Goal: Task Accomplishment & Management: Complete application form

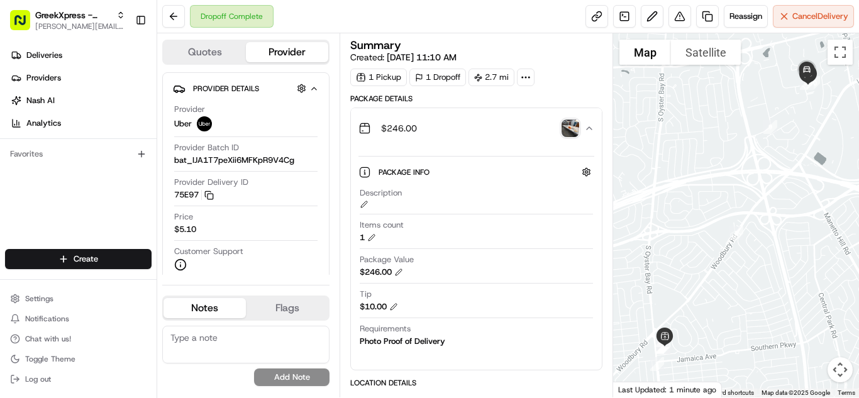
click at [125, 264] on html "GreekXpress - Plainview alex@greekxpress.com Toggle Sidebar Deliveries Provider…" at bounding box center [429, 199] width 859 height 398
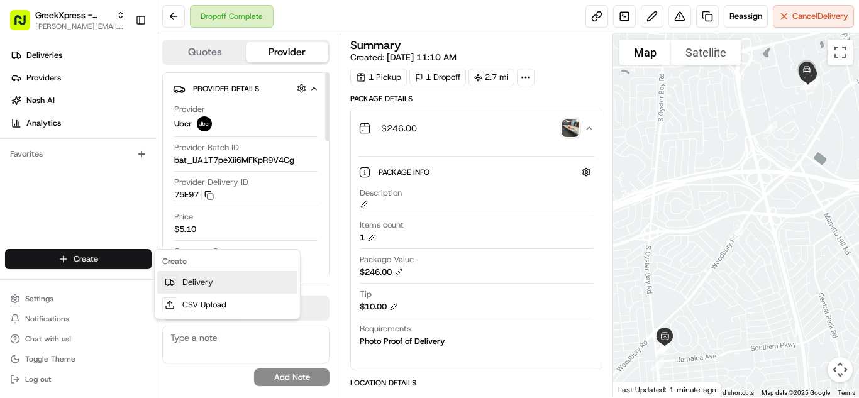
click at [199, 289] on link "Delivery" at bounding box center [227, 282] width 140 height 23
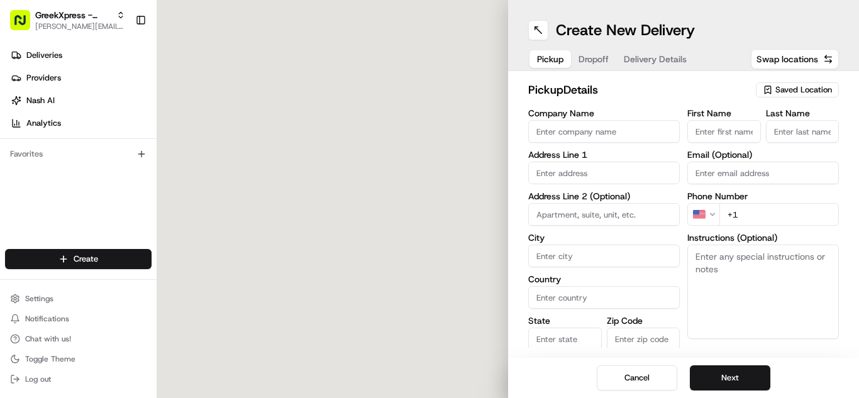
click at [802, 87] on span "Saved Location" at bounding box center [803, 89] width 57 height 11
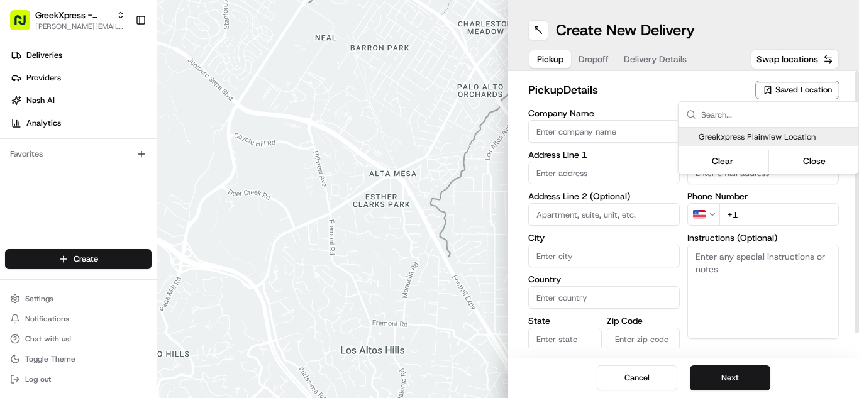
click at [801, 136] on span "Greekxpress Plainview Location" at bounding box center [776, 136] width 155 height 11
type input "Greekxpress Plainview Location"
type input "437 S Oyster Bay Rd"
type input "Plainview"
type input "US"
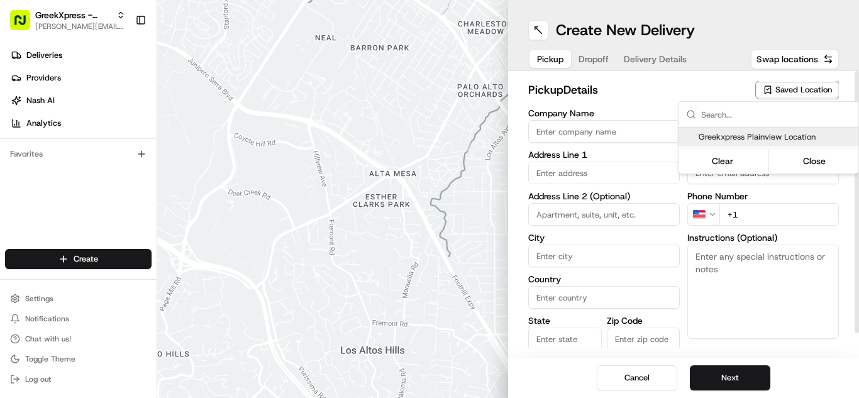
type input "NY"
type input "11803"
type input "Greek"
type input "Xpress"
type input "+1 516 433 8070"
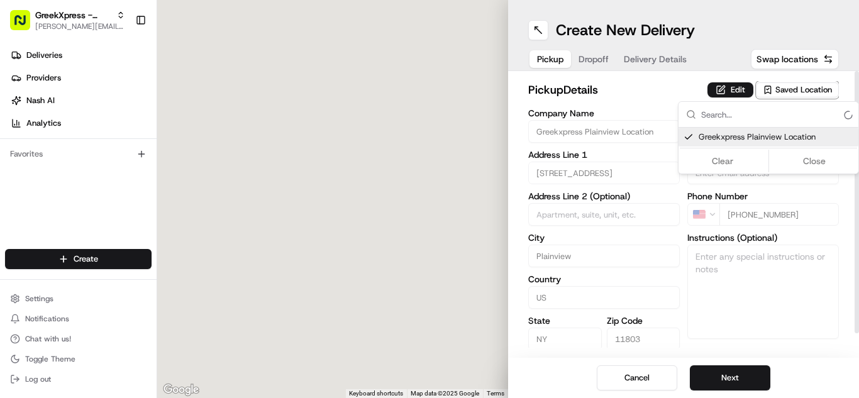
click at [818, 155] on div "Clear Close" at bounding box center [768, 161] width 177 height 23
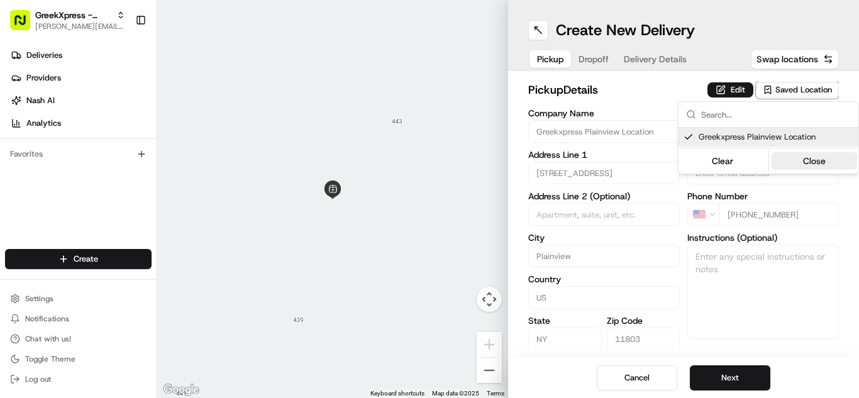
click at [818, 155] on button "Close" at bounding box center [815, 161] width 86 height 18
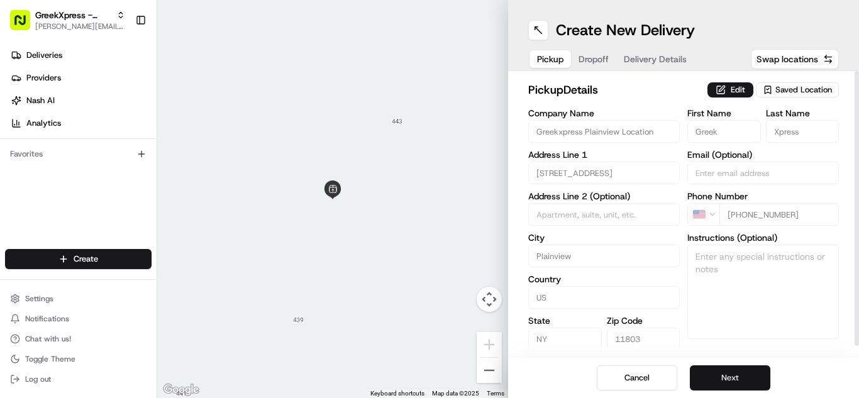
click at [755, 366] on button "Next" at bounding box center [730, 377] width 80 height 25
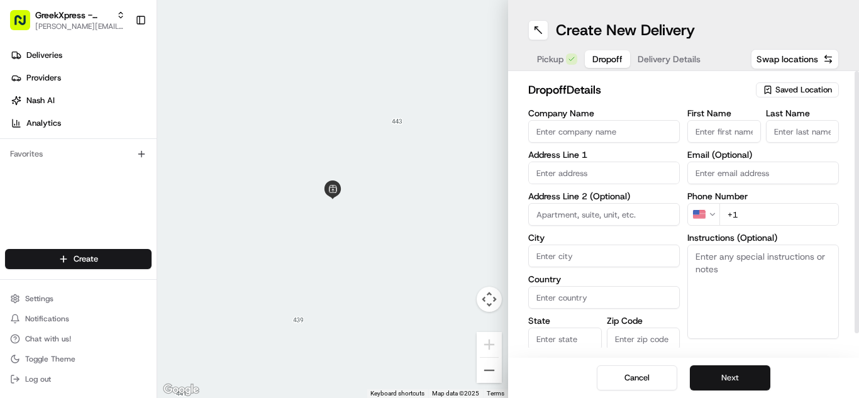
click at [830, 369] on div "Create New Delivery Pickup Dropoff Delivery Details Swap locations dropoff Deta…" at bounding box center [683, 199] width 351 height 398
type textarea "PLEASE HAND FOOD DIRECTLY TO CUSTOMER, DO NOT LEAVE IT OUTSIDE, THANK YOU!!"
click at [642, 182] on input "text" at bounding box center [604, 173] width 152 height 23
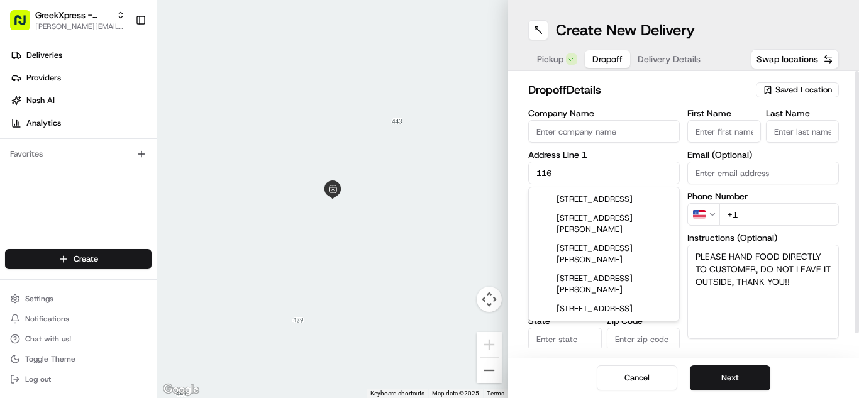
type input "116 Jackson Avenue"
type input "Syosset"
type input "United States"
type input "NY"
type input "11791"
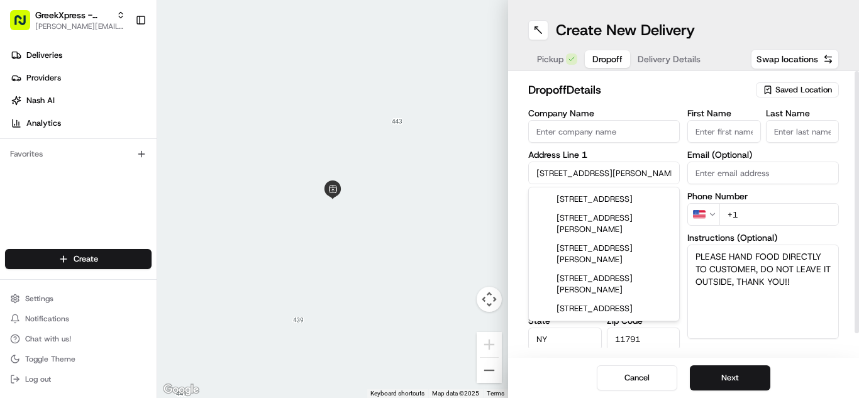
type input "Andrea"
type input "B."
type input "+1 516 359 4105"
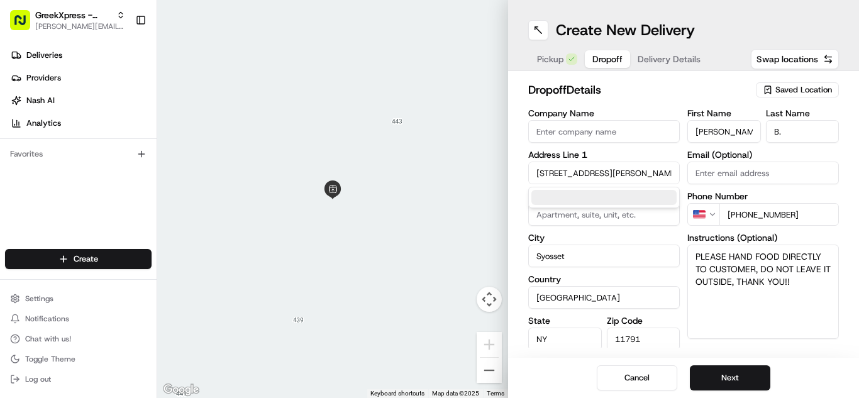
click at [807, 379] on div "Cancel Next" at bounding box center [683, 378] width 351 height 40
click at [748, 378] on button "Next" at bounding box center [730, 377] width 80 height 25
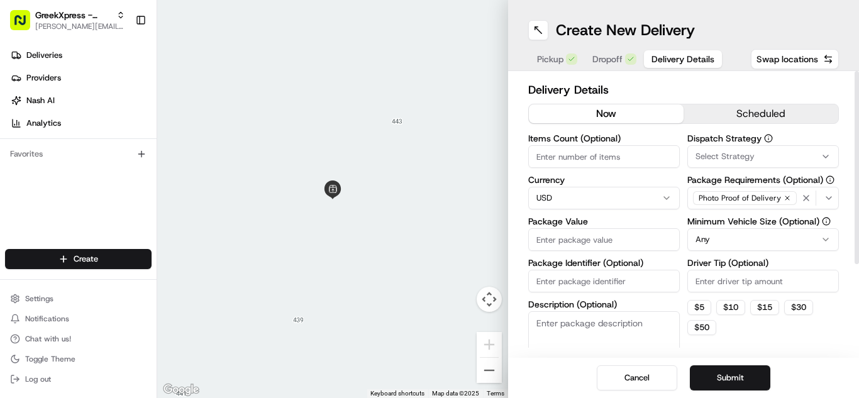
click at [653, 236] on input "Package Value" at bounding box center [604, 239] width 152 height 23
type input "30.85"
click at [760, 234] on html "GreekXpress - Plainview alex@greekxpress.com Toggle Sidebar Deliveries Provider…" at bounding box center [429, 199] width 859 height 398
click at [757, 276] on input "Driver Tip (Optional)" at bounding box center [763, 281] width 152 height 23
type input "4.63"
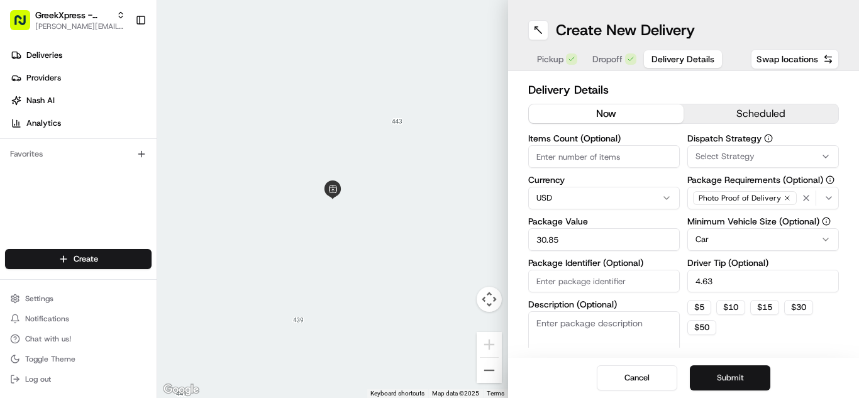
click at [756, 375] on button "Submit" at bounding box center [730, 377] width 80 height 25
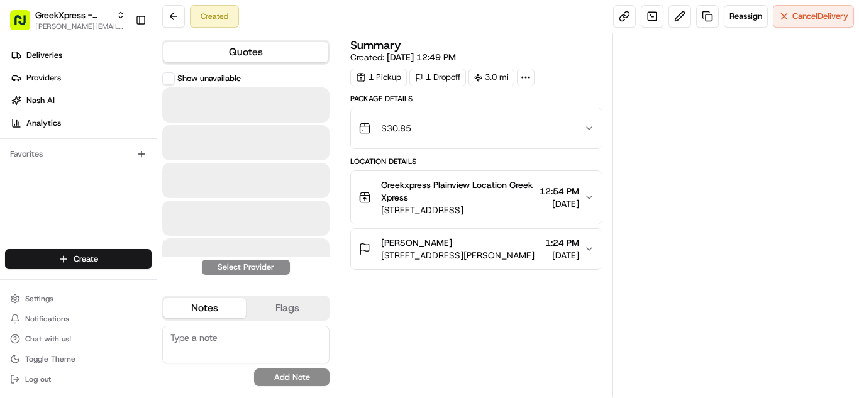
click at [248, 96] on div at bounding box center [245, 104] width 167 height 35
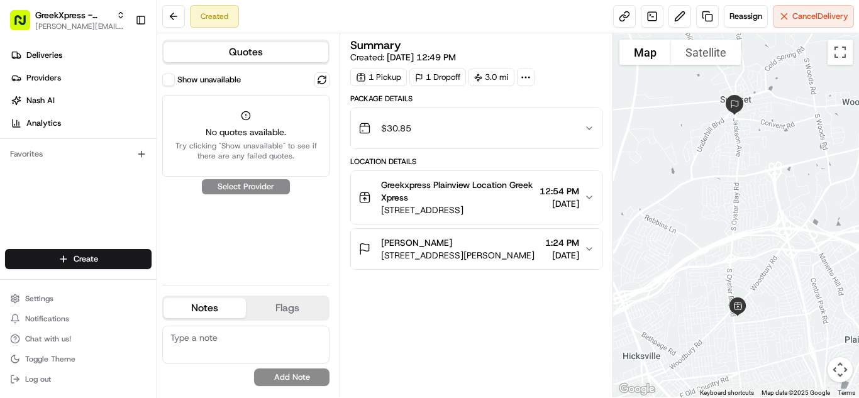
click at [169, 78] on button "Show unavailable" at bounding box center [168, 80] width 13 height 13
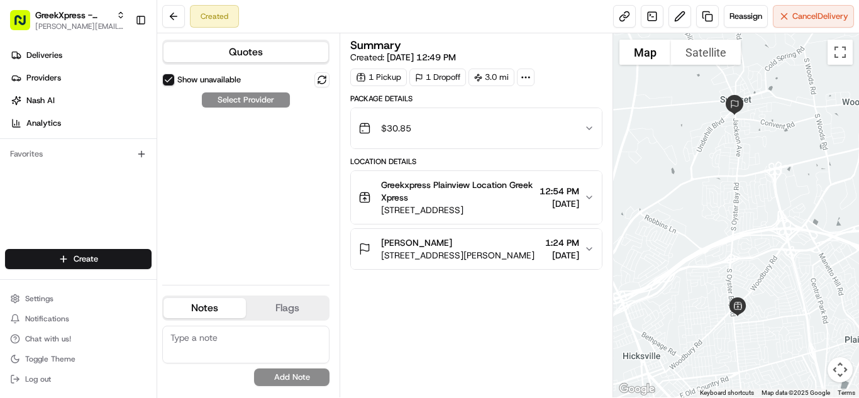
click at [179, 83] on label "Show unavailable" at bounding box center [209, 79] width 64 height 11
click at [175, 83] on button "Show unavailable" at bounding box center [168, 80] width 13 height 13
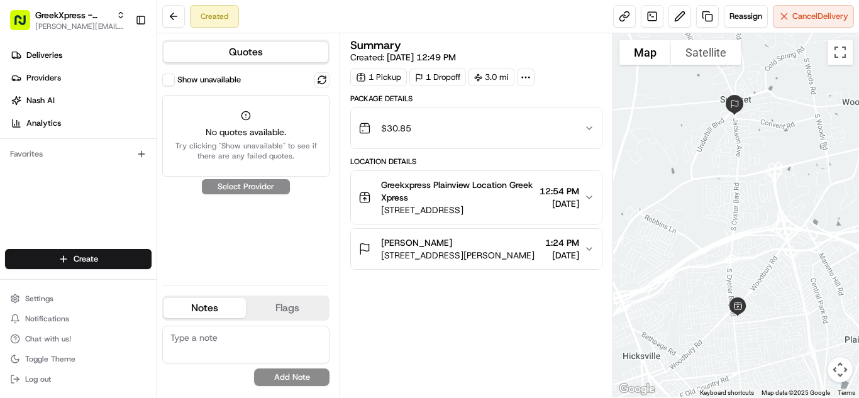
click at [265, 187] on div "Show unavailable No quotes available. Try clicking "Show unavailable" to see if…" at bounding box center [245, 173] width 167 height 202
click at [167, 88] on div "Show unavailable No quotes available. Try clicking "Show unavailable" to see if…" at bounding box center [245, 124] width 167 height 104
click at [172, 83] on button "Show unavailable" at bounding box center [168, 80] width 13 height 13
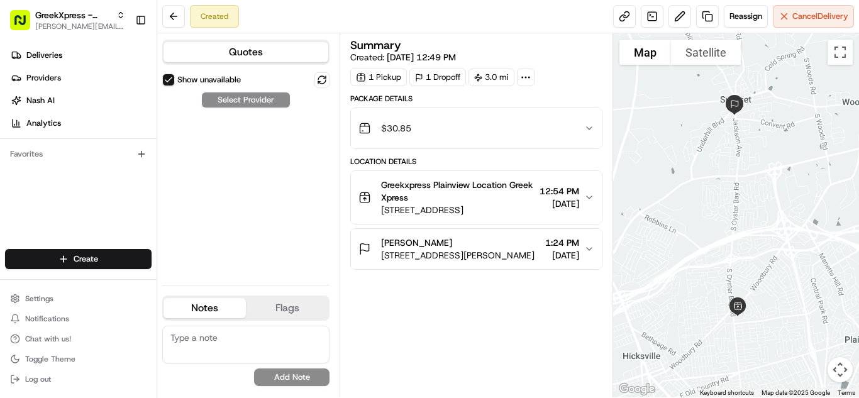
click at [172, 83] on button "Show unavailable" at bounding box center [168, 80] width 13 height 13
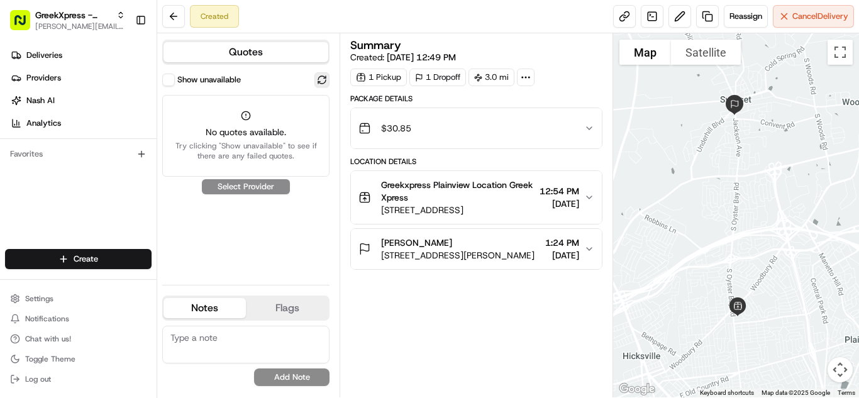
click at [320, 78] on button at bounding box center [321, 79] width 15 height 15
click at [323, 80] on button at bounding box center [321, 79] width 15 height 15
click at [319, 87] on button at bounding box center [321, 79] width 15 height 15
click at [178, 82] on label "Show unavailable" at bounding box center [209, 79] width 64 height 11
click at [175, 82] on button "Show unavailable" at bounding box center [168, 80] width 13 height 13
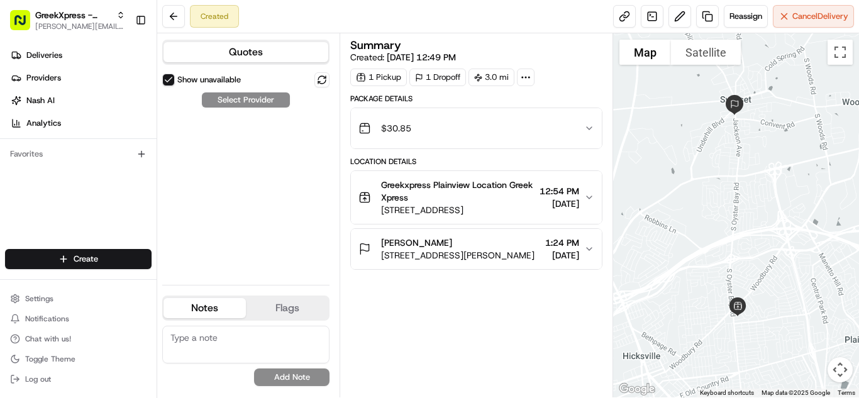
click at [274, 100] on div "Show unavailable Select Provider" at bounding box center [245, 173] width 167 height 202
click at [261, 131] on div "Show unavailable Select Provider" at bounding box center [245, 173] width 167 height 202
click at [316, 83] on button at bounding box center [321, 79] width 15 height 15
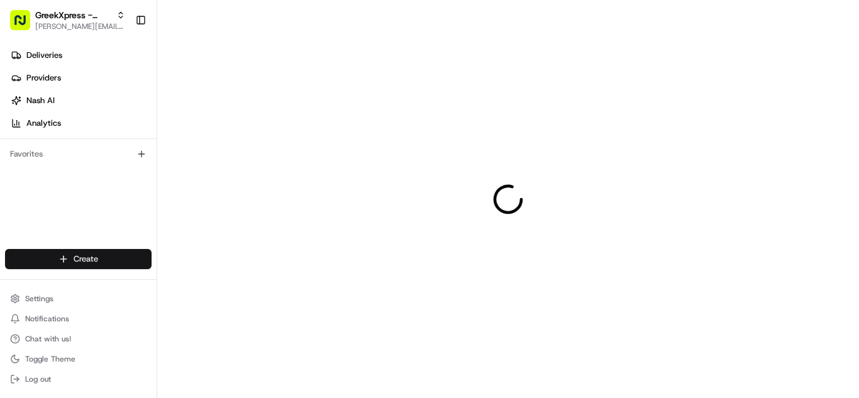
click at [74, 260] on html "GreekXpress - Plainview [EMAIL_ADDRESS][DOMAIN_NAME] Toggle Sidebar Deliveries …" at bounding box center [429, 199] width 859 height 398
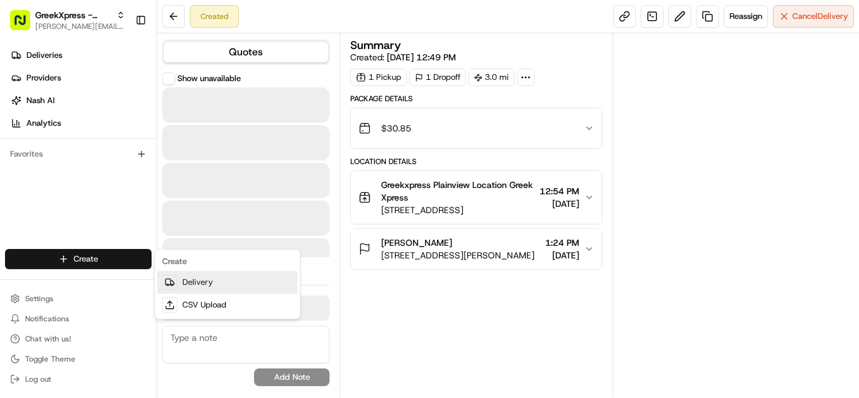
click at [189, 275] on link "Delivery" at bounding box center [227, 282] width 140 height 23
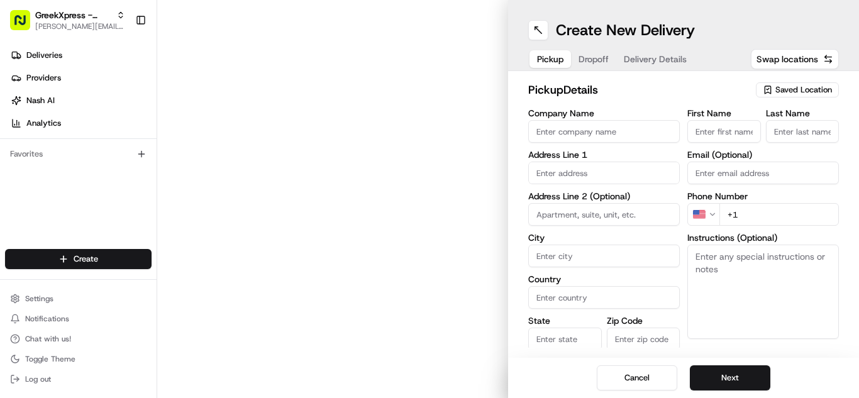
click at [397, 103] on div at bounding box center [332, 199] width 351 height 398
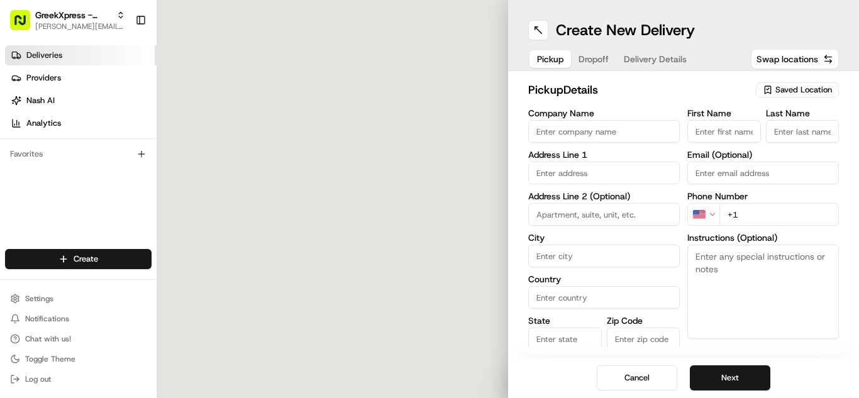
click at [90, 57] on link "Deliveries" at bounding box center [81, 55] width 152 height 20
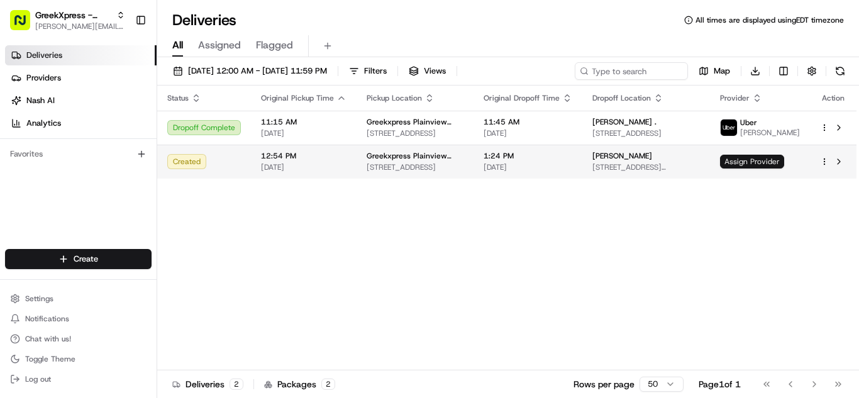
click at [767, 169] on span "Assign Provider" at bounding box center [752, 162] width 64 height 14
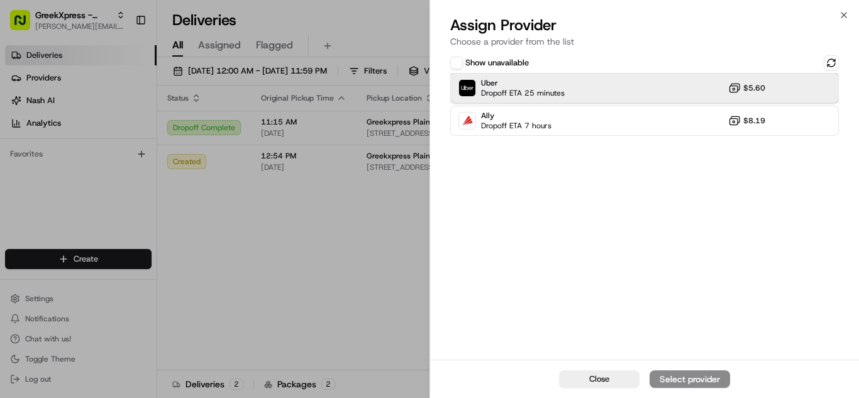
click at [635, 91] on div "Uber Dropoff ETA 25 minutes $5.60" at bounding box center [644, 88] width 389 height 30
click at [702, 386] on button "Assign Provider" at bounding box center [690, 379] width 80 height 18
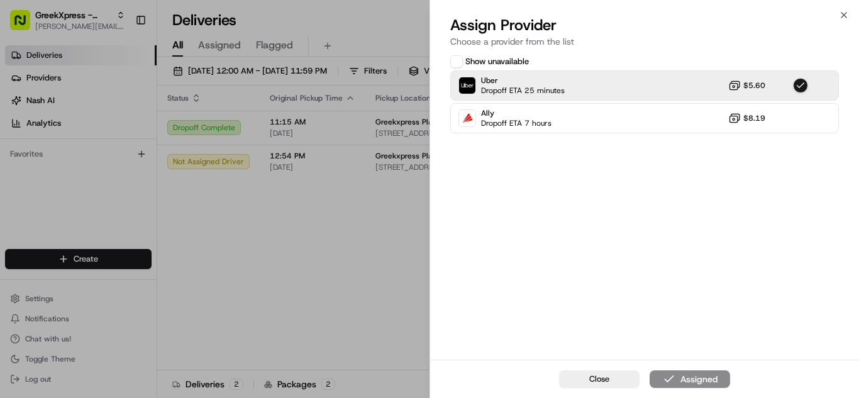
click at [348, 150] on body "GreekXpress - Plainview [EMAIL_ADDRESS][DOMAIN_NAME] Toggle Sidebar Deliveries …" at bounding box center [429, 199] width 859 height 398
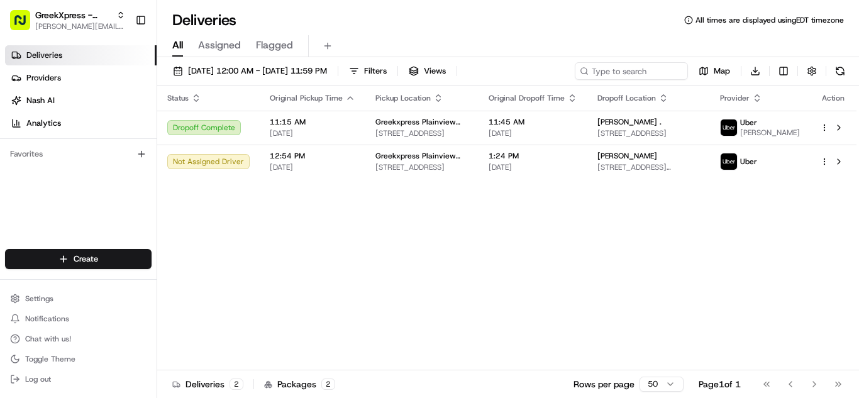
click at [374, 257] on div "Status Original Pickup Time Pickup Location Original Dropoff Time Dropoff Locat…" at bounding box center [506, 228] width 699 height 285
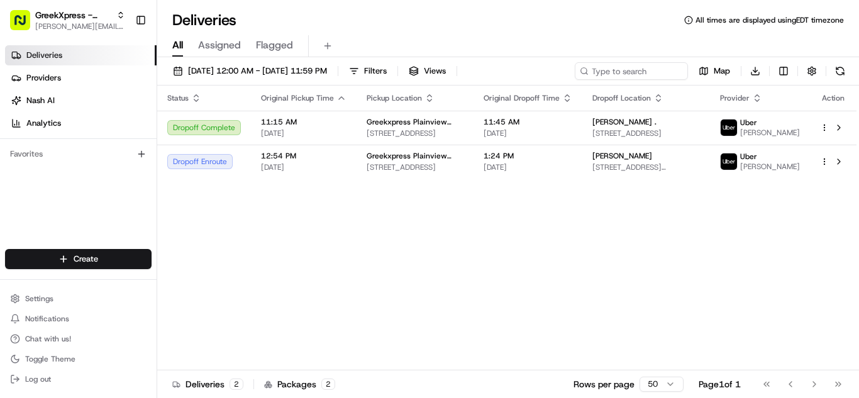
click at [374, 257] on div "Status Original Pickup Time Pickup Location Original Dropoff Time Dropoff Locat…" at bounding box center [506, 228] width 699 height 285
